Goal: Task Accomplishment & Management: Manage account settings

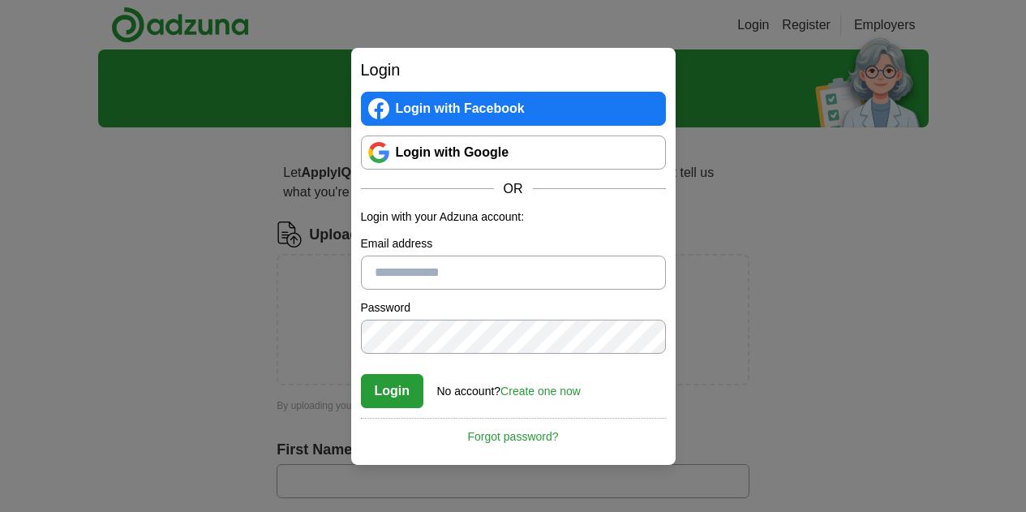
click at [479, 141] on link "Login with Google" at bounding box center [513, 152] width 305 height 34
click at [734, 328] on div "Login Login with Facebook Login with Google OR Login with your Adzuna account: …" at bounding box center [513, 256] width 1026 height 512
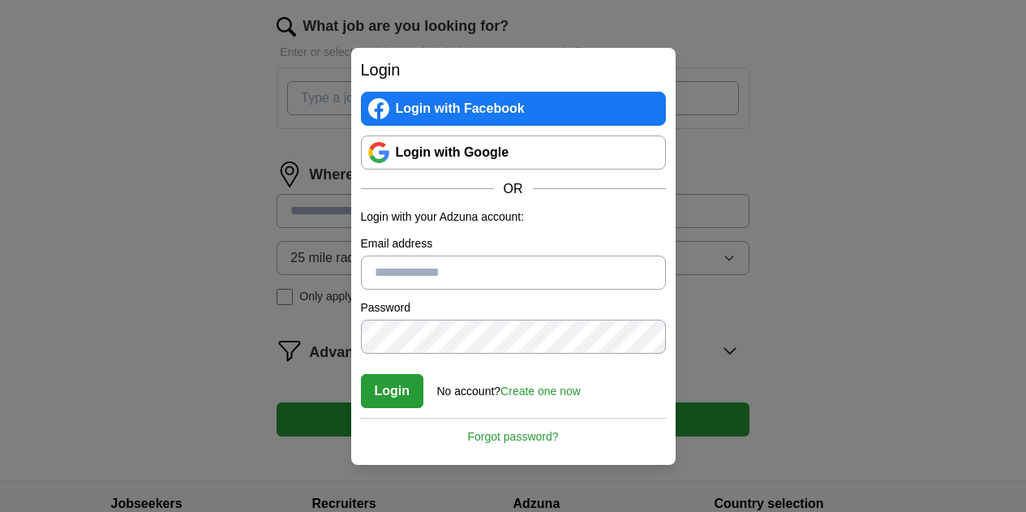
scroll to position [726, 0]
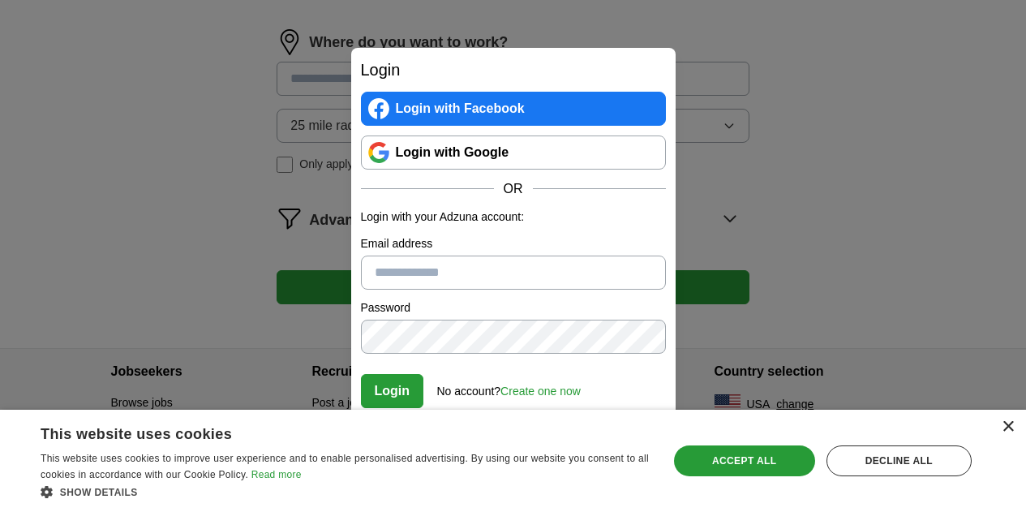
click at [1008, 427] on div "×" at bounding box center [1007, 427] width 12 height 12
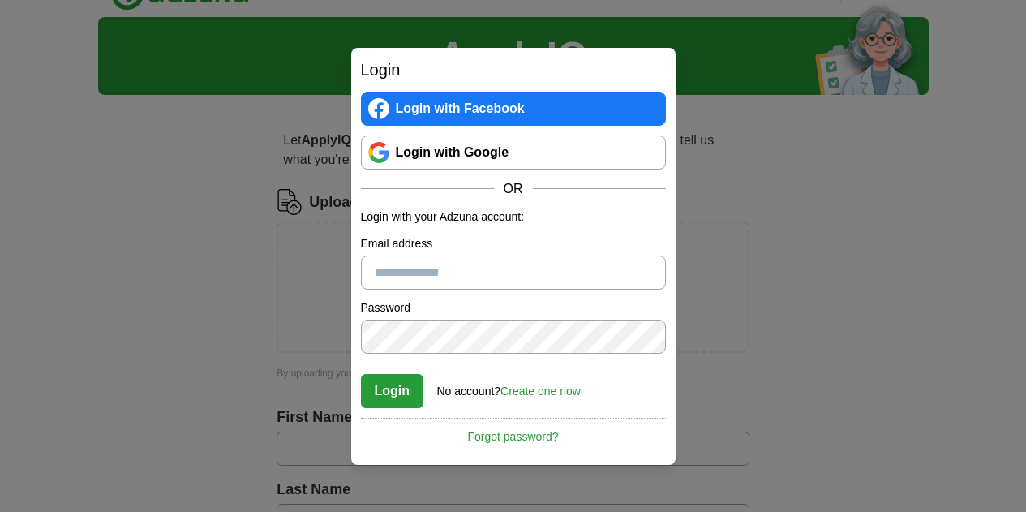
scroll to position [0, 0]
